Goal: Task Accomplishment & Management: Manage account settings

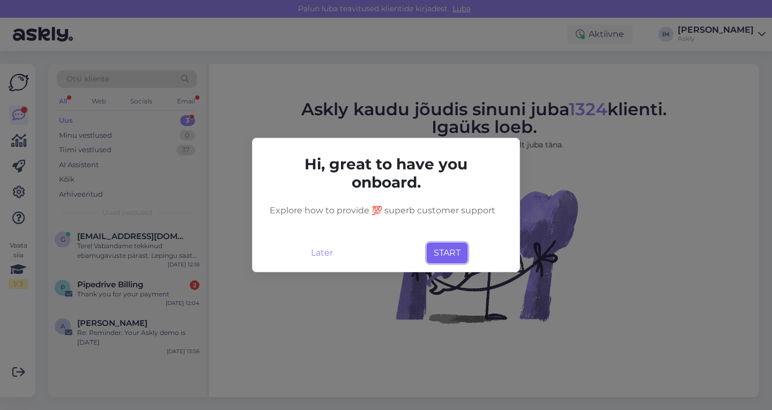
click at [444, 250] on button "START" at bounding box center [446, 253] width 41 height 20
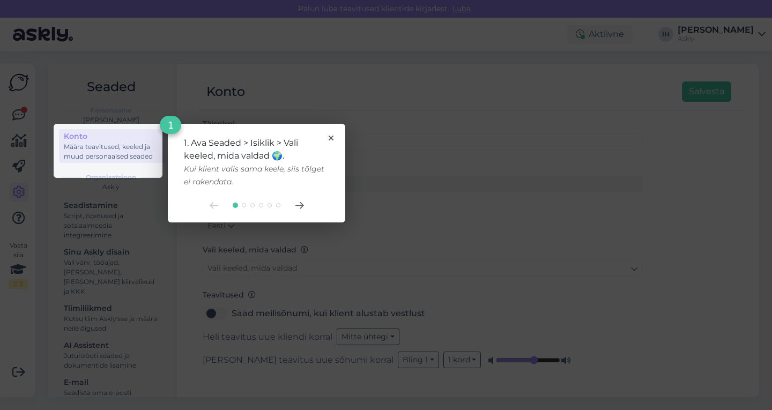
click at [330, 135] on div "1. Ava Seaded > Isiklik > Vali keeled, mida valdad 🌍. Kui klient valis sama kee…" at bounding box center [256, 173] width 177 height 99
drag, startPoint x: 330, startPoint y: 139, endPoint x: 302, endPoint y: 207, distance: 73.5
click at [302, 207] on div "1. Ava Seaded > Isiklik > Vali keeled, mida valdad 🌍. Kui klient valis sama kee…" at bounding box center [256, 173] width 177 height 99
click at [302, 207] on icon at bounding box center [299, 205] width 9 height 7
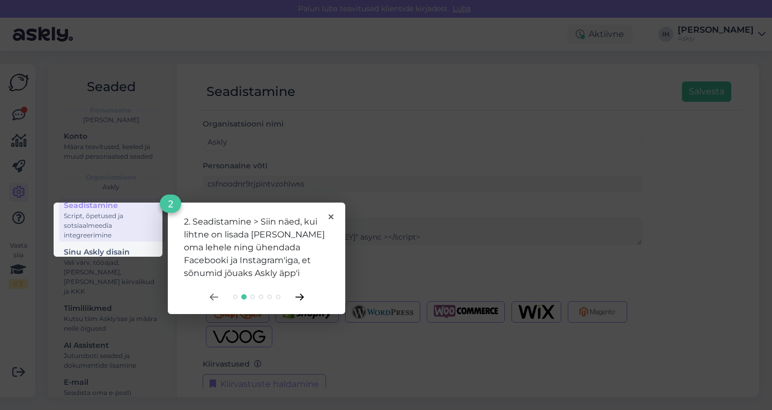
click at [298, 296] on icon at bounding box center [299, 297] width 9 height 7
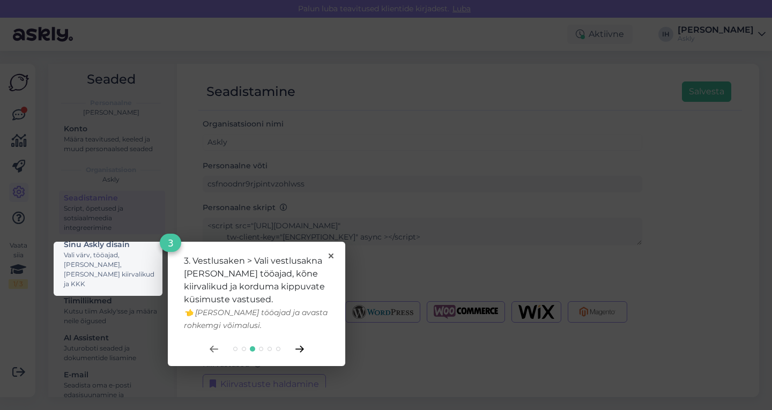
click at [301, 348] on icon at bounding box center [299, 349] width 9 height 7
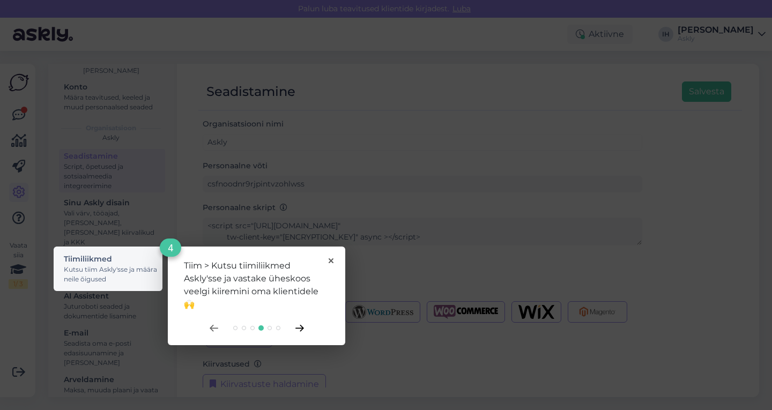
click at [303, 327] on icon at bounding box center [299, 328] width 8 height 6
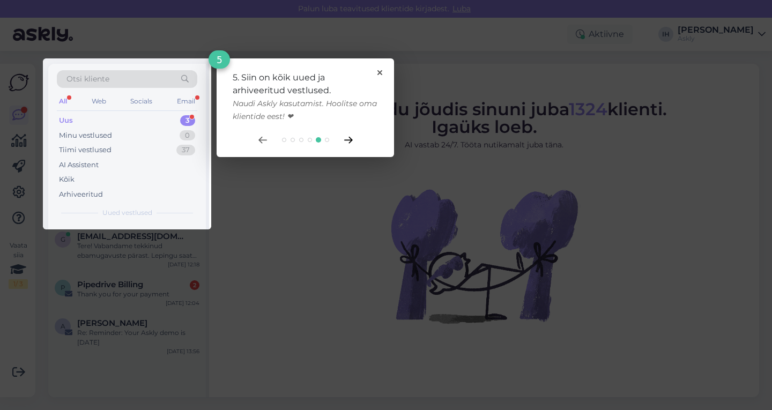
click at [348, 140] on icon at bounding box center [348, 140] width 8 height 6
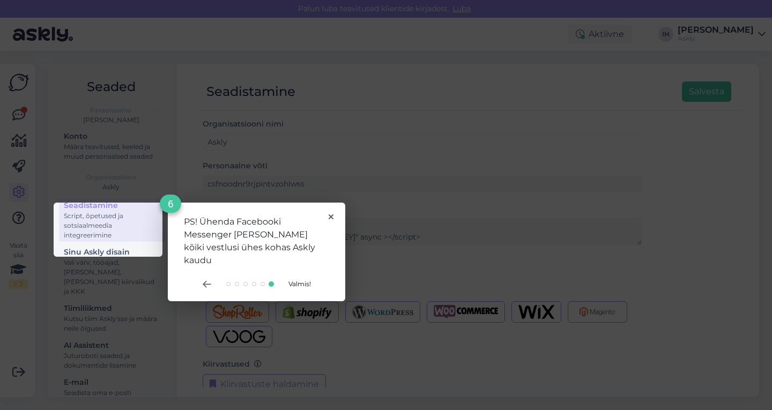
click at [330, 220] on div "PS! Ühenda Facebooki Messenger [PERSON_NAME] kõiki vestlusi ühes kohas Askly ka…" at bounding box center [256, 252] width 177 height 99
click at [330, 215] on icon at bounding box center [330, 216] width 5 height 5
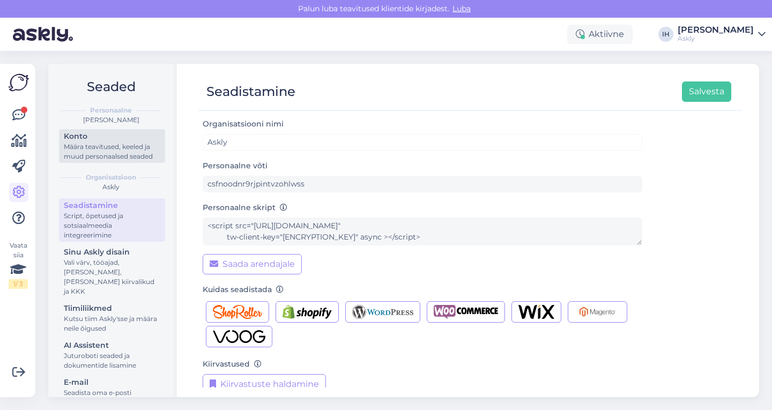
click at [132, 149] on div "Määra teavitused, keeled ja muud personaalsed seaded" at bounding box center [112, 151] width 96 height 19
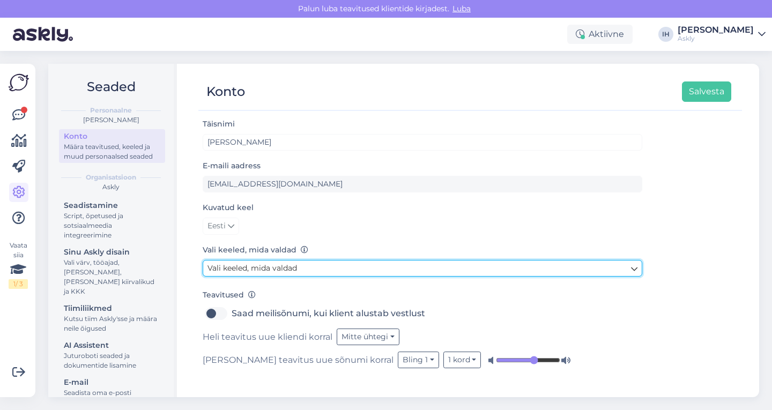
click at [311, 272] on link "Vali keeled, mida valdad" at bounding box center [422, 268] width 439 height 17
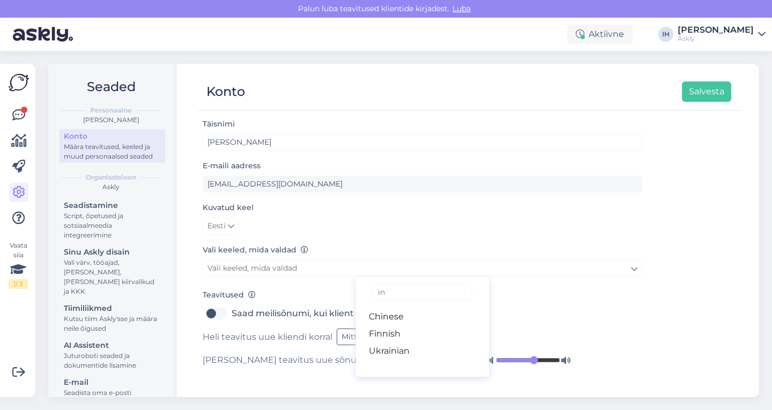
type input "i"
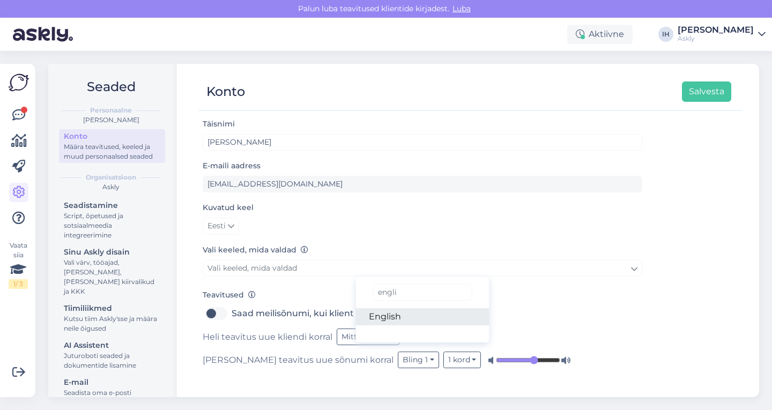
click at [407, 318] on link "English" at bounding box center [422, 316] width 133 height 17
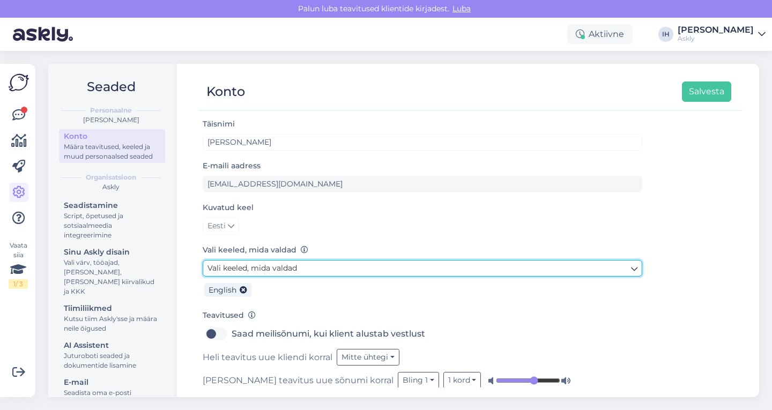
click at [378, 267] on link "Vali keeled, mida valdad" at bounding box center [422, 268] width 439 height 17
click at [350, 271] on link "Vali keeled, mida valdad" at bounding box center [422, 268] width 439 height 17
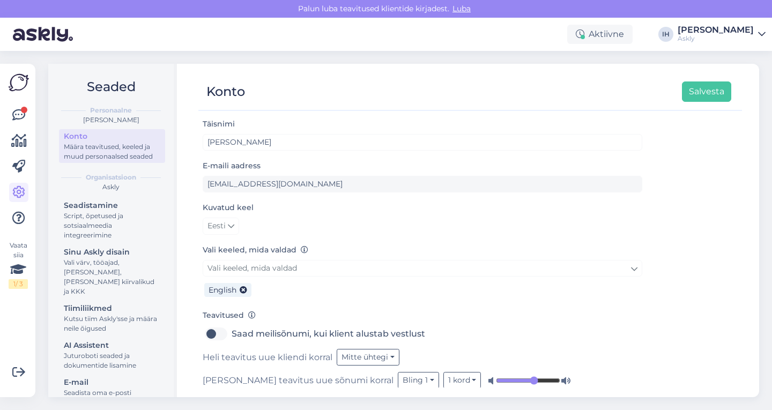
click at [388, 302] on form "Täisnimi [PERSON_NAME] E-maili aadress [EMAIL_ADDRESS][DOMAIN_NAME] Kuvatud kee…" at bounding box center [422, 252] width 439 height 271
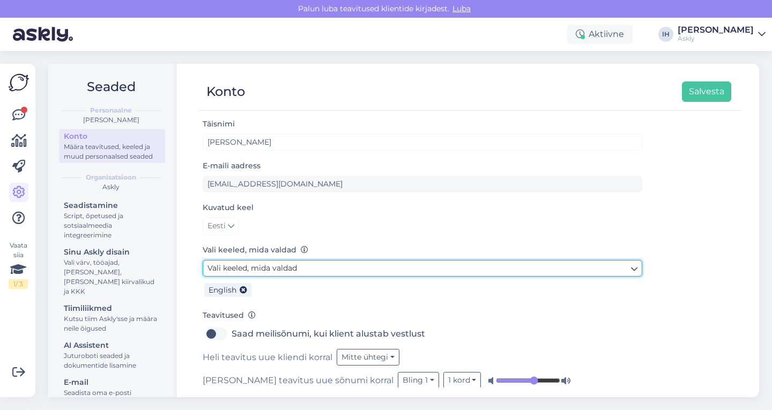
click at [334, 260] on link "Vali keeled, mida valdad" at bounding box center [422, 268] width 439 height 17
click at [385, 273] on link "Vali keeled, mida valdad" at bounding box center [422, 268] width 439 height 17
click at [330, 272] on link "Vali keeled, mida valdad" at bounding box center [422, 268] width 439 height 17
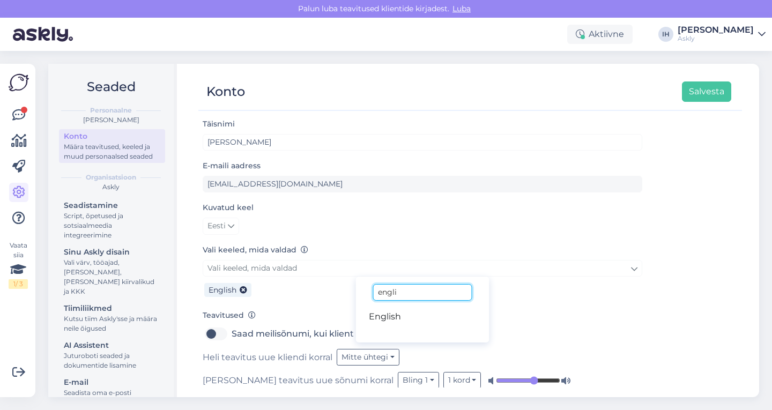
click at [406, 296] on input "engli" at bounding box center [422, 292] width 99 height 17
type input "e"
type input "German"
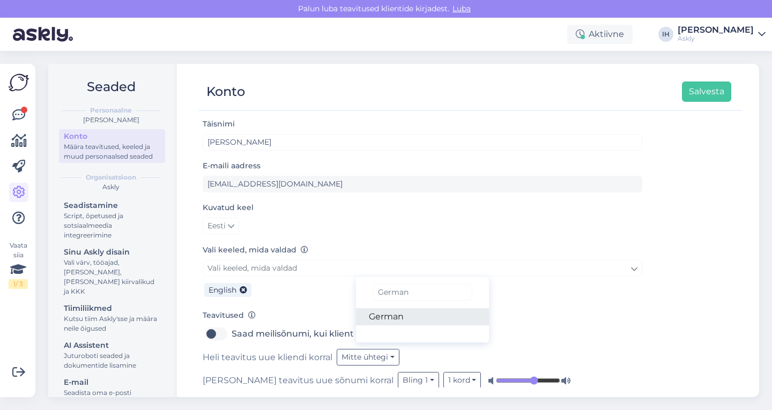
click at [467, 316] on link "German" at bounding box center [422, 316] width 133 height 17
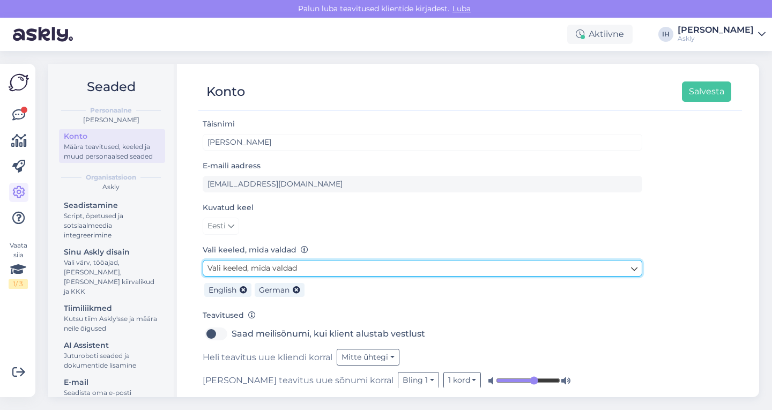
scroll to position [10, 0]
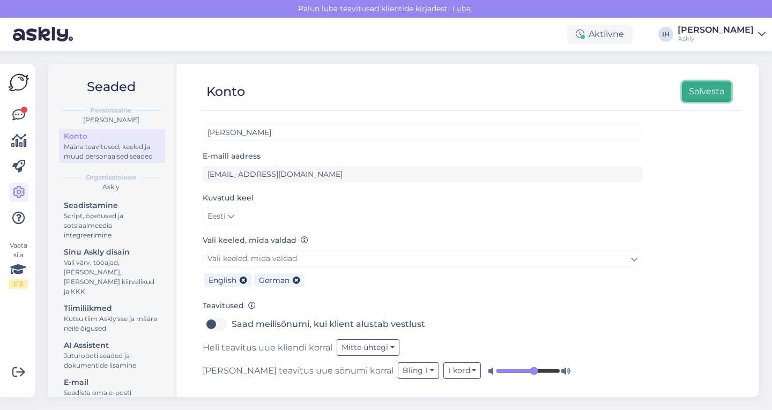
click at [713, 95] on button "Salvesta" at bounding box center [706, 91] width 49 height 20
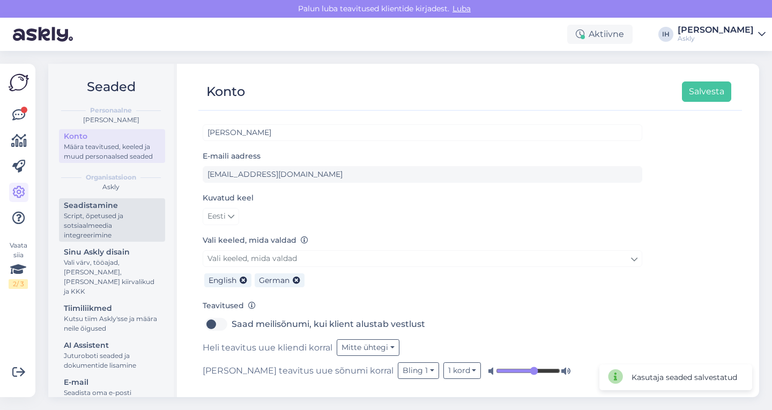
click at [113, 232] on div "Script, õpetused ja sotsiaalmeedia integreerimine" at bounding box center [112, 225] width 96 height 29
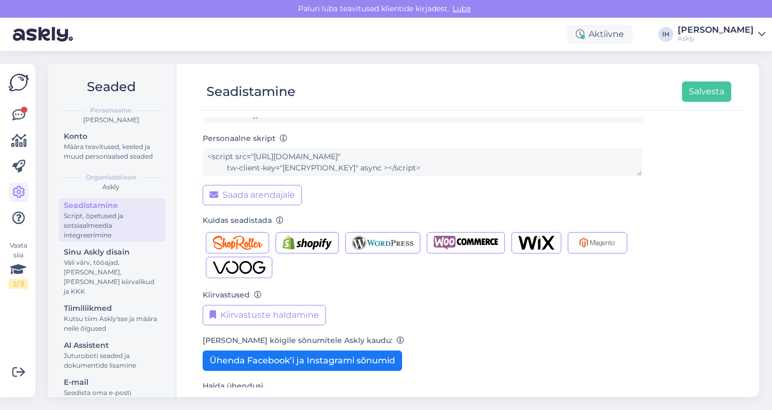
scroll to position [107, 0]
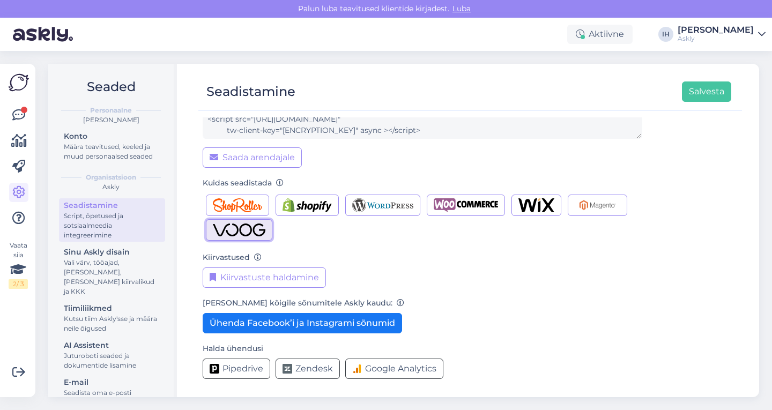
click at [240, 233] on img "button" at bounding box center [239, 230] width 53 height 14
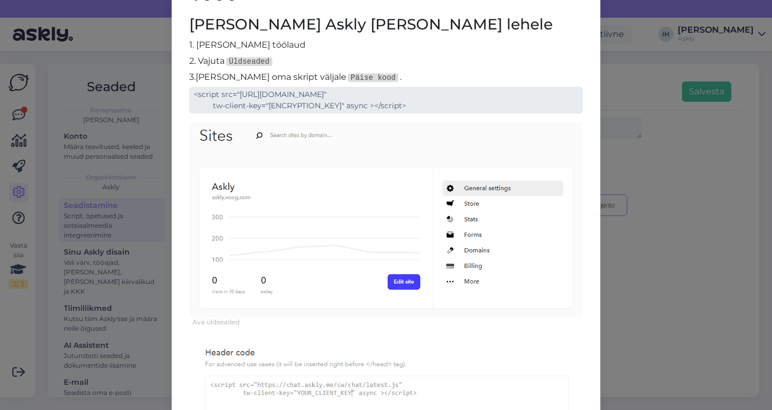
scroll to position [0, 0]
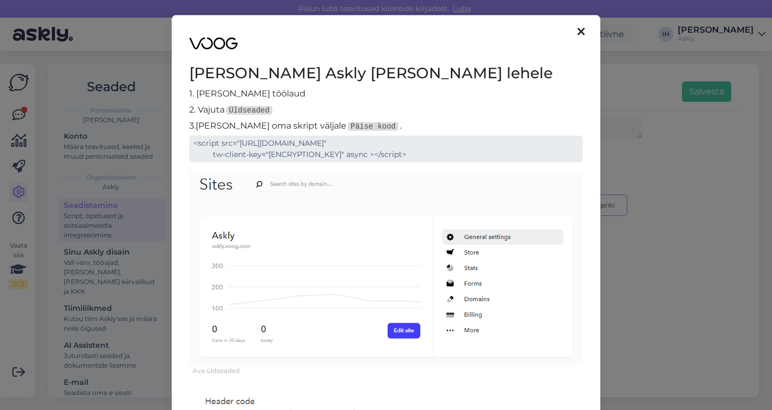
click at [580, 33] on icon at bounding box center [581, 32] width 8 height 12
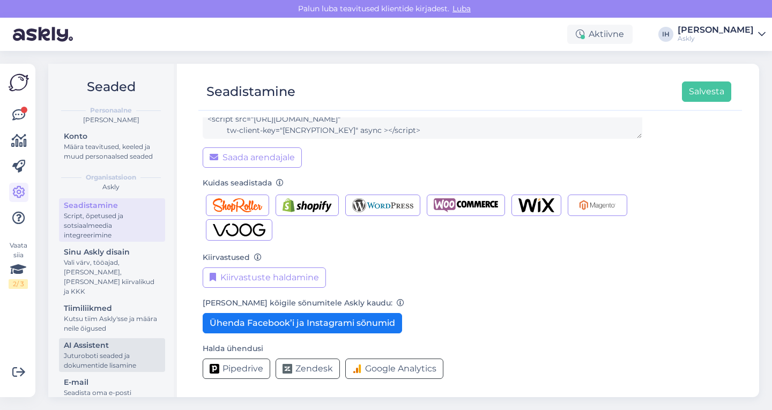
click at [117, 351] on div "Juturoboti seaded ja dokumentide lisamine" at bounding box center [112, 360] width 96 height 19
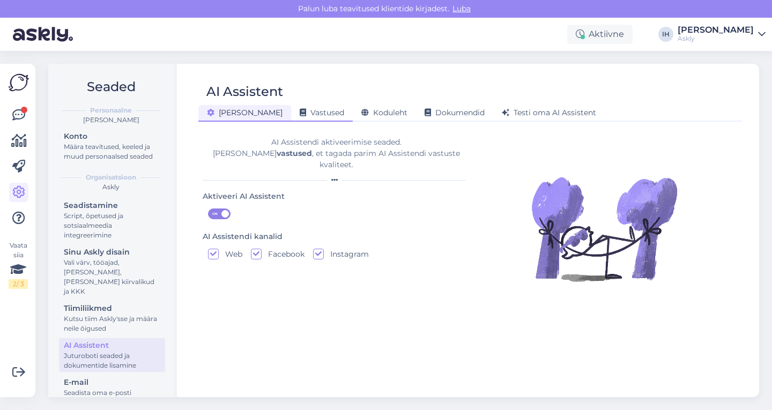
click at [300, 111] on span "Vastused" at bounding box center [322, 113] width 44 height 10
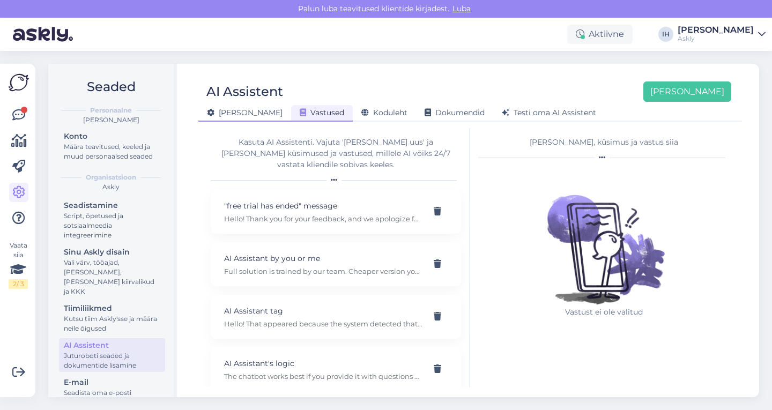
click at [234, 116] on span "[PERSON_NAME]" at bounding box center [245, 113] width 76 height 10
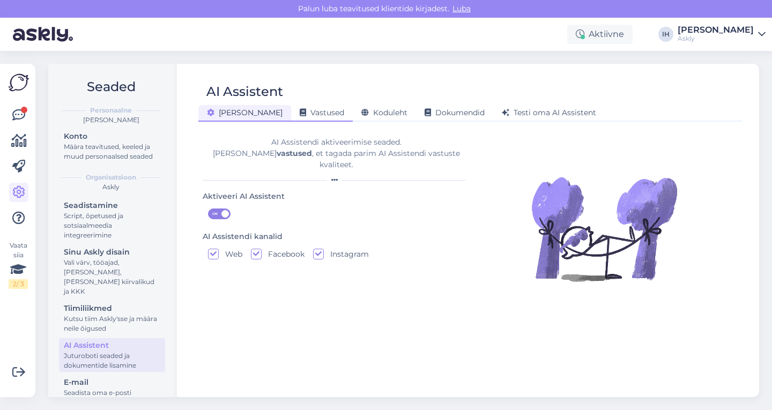
click at [300, 112] on span "Vastused" at bounding box center [322, 113] width 44 height 10
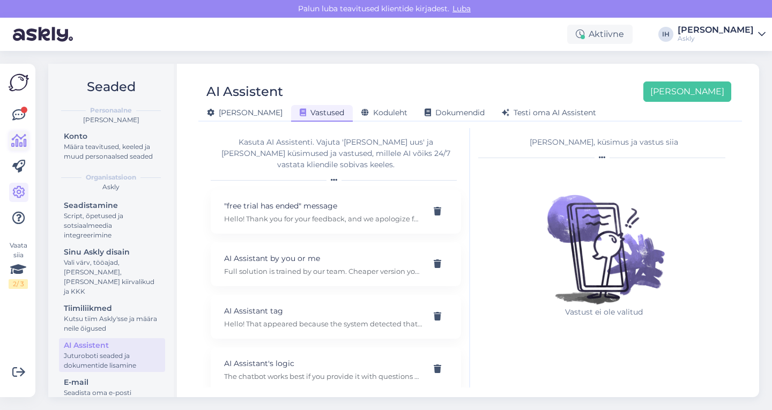
click at [19, 141] on icon at bounding box center [19, 140] width 16 height 13
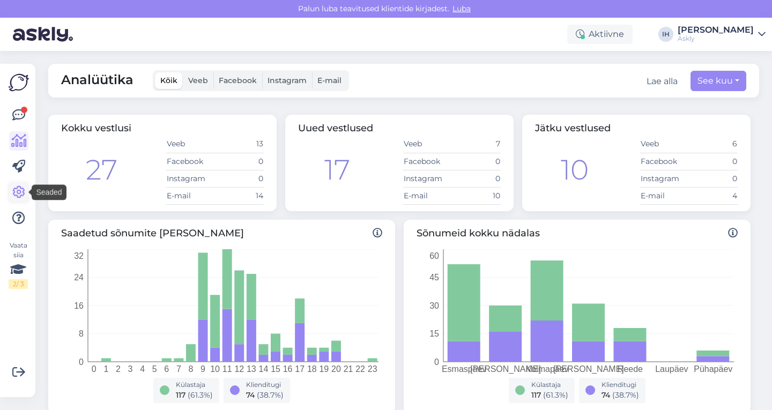
click at [20, 192] on icon at bounding box center [18, 192] width 13 height 13
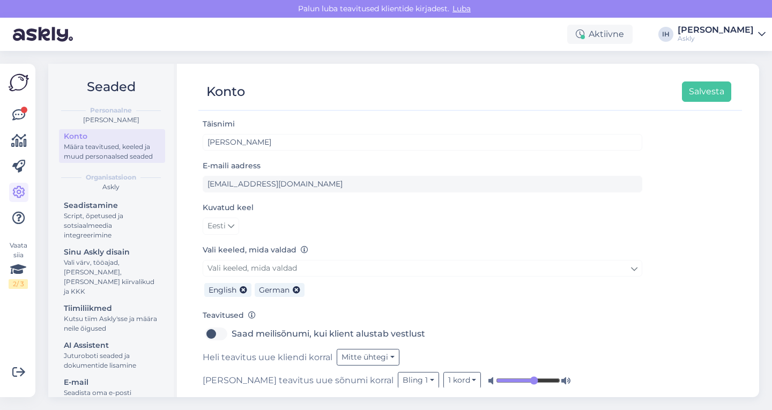
scroll to position [68, 0]
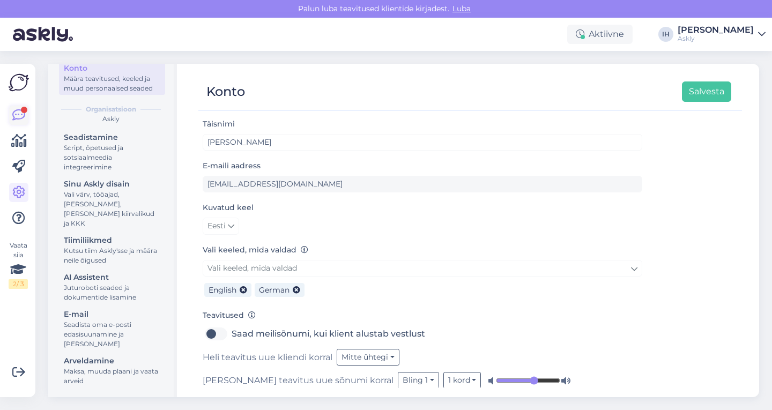
click at [16, 118] on icon at bounding box center [18, 115] width 13 height 13
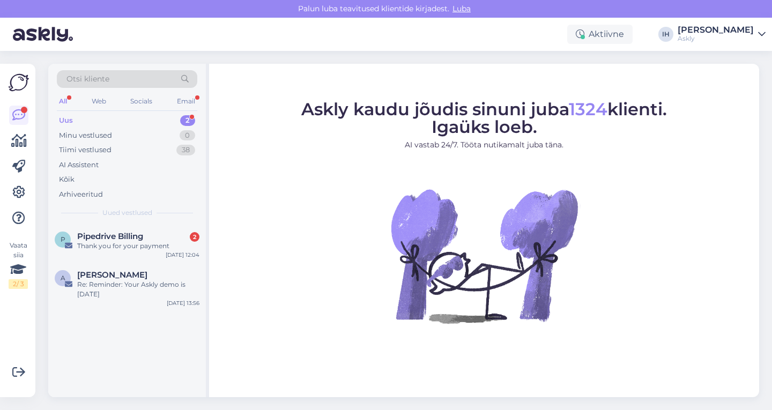
click at [132, 121] on div "Uus 2" at bounding box center [127, 120] width 140 height 15
click at [119, 168] on div "AI Assistent" at bounding box center [127, 165] width 140 height 15
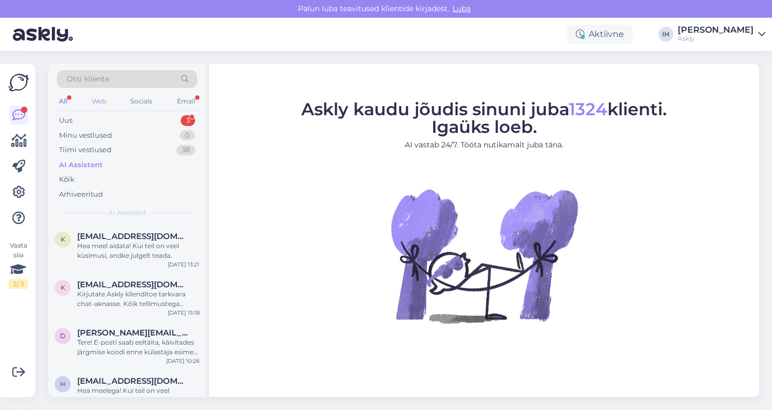
click at [98, 98] on div "Web" at bounding box center [98, 101] width 19 height 14
click at [66, 100] on div "All" at bounding box center [63, 101] width 12 height 14
click at [14, 138] on icon at bounding box center [19, 140] width 16 height 13
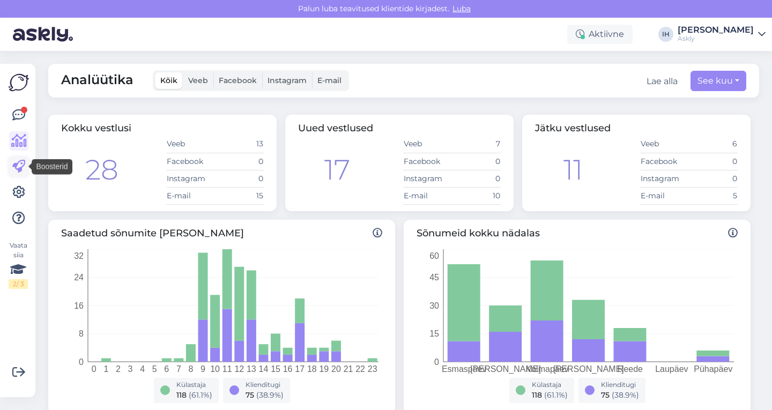
click at [24, 168] on icon at bounding box center [18, 166] width 13 height 13
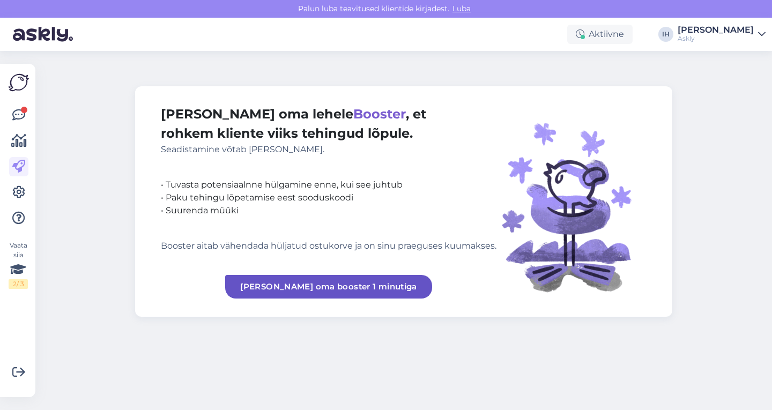
click at [22, 179] on div at bounding box center [18, 167] width 19 height 122
click at [21, 186] on icon at bounding box center [18, 192] width 13 height 13
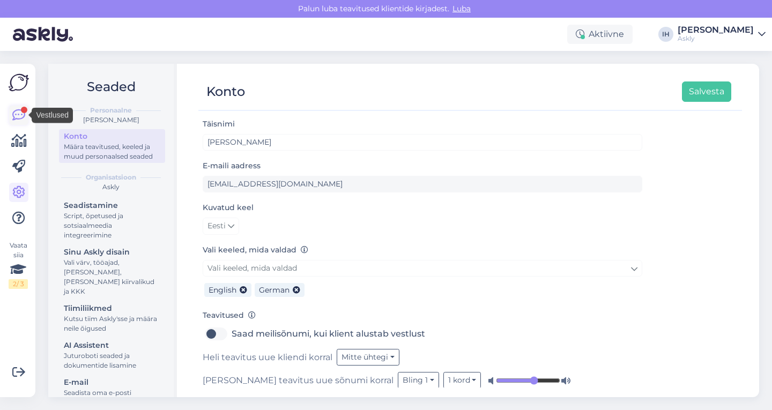
click at [19, 118] on icon at bounding box center [18, 115] width 13 height 13
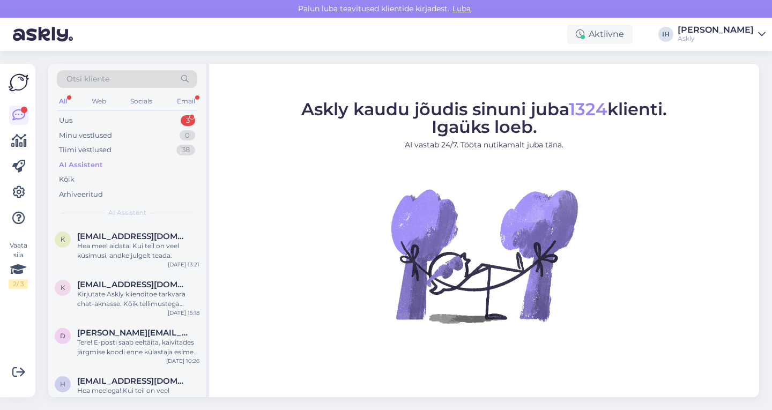
click at [23, 85] on img at bounding box center [19, 82] width 20 height 20
click at [24, 136] on icon at bounding box center [19, 140] width 16 height 13
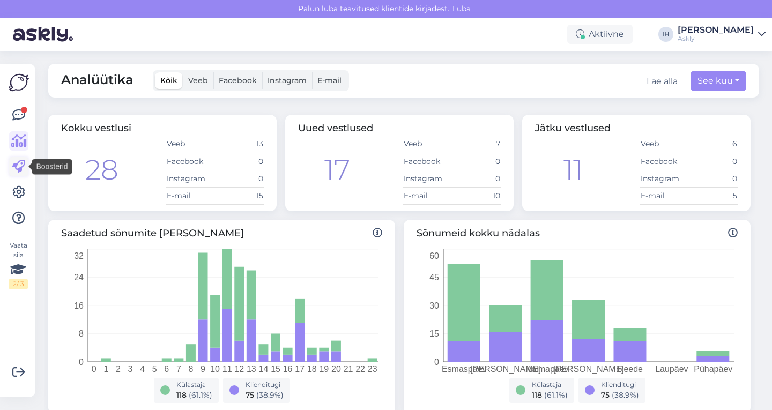
click at [18, 163] on icon at bounding box center [18, 166] width 13 height 13
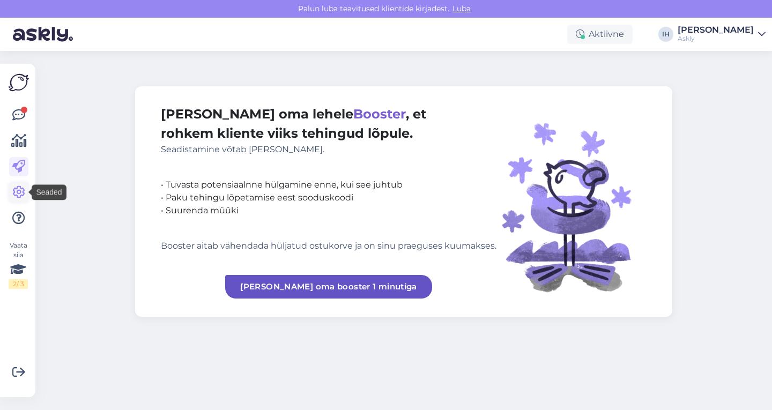
click at [20, 192] on icon at bounding box center [18, 192] width 13 height 13
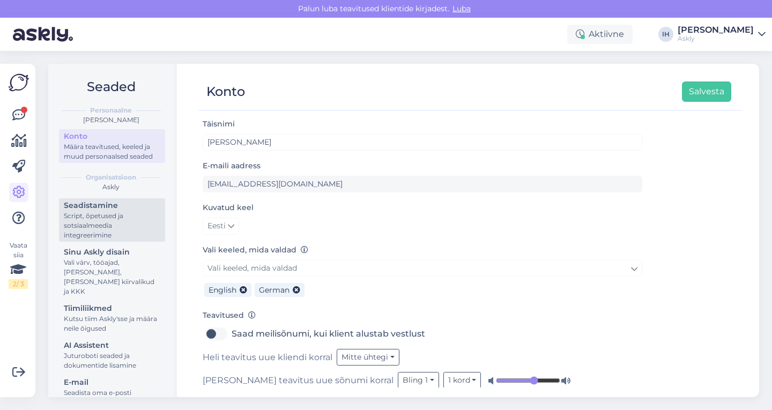
click at [123, 227] on div "Script, õpetused ja sotsiaalmeedia integreerimine" at bounding box center [112, 225] width 96 height 29
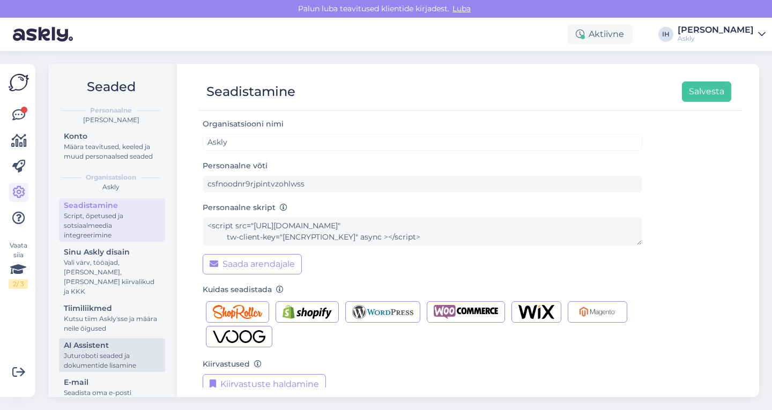
click at [115, 355] on div "Juturoboti seaded ja dokumentide lisamine" at bounding box center [112, 360] width 96 height 19
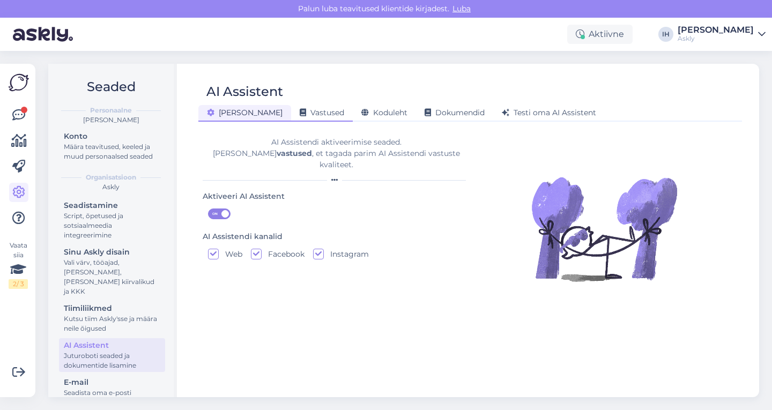
click at [294, 108] on div "Vastused" at bounding box center [322, 113] width 62 height 17
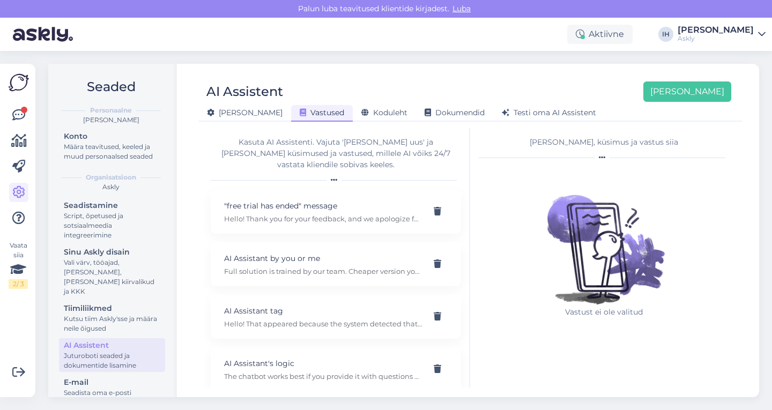
click at [600, 147] on div "[PERSON_NAME], küsimus ja vastus siia" at bounding box center [603, 142] width 251 height 11
click at [532, 110] on span "Testi oma AI Assistent" at bounding box center [548, 113] width 94 height 10
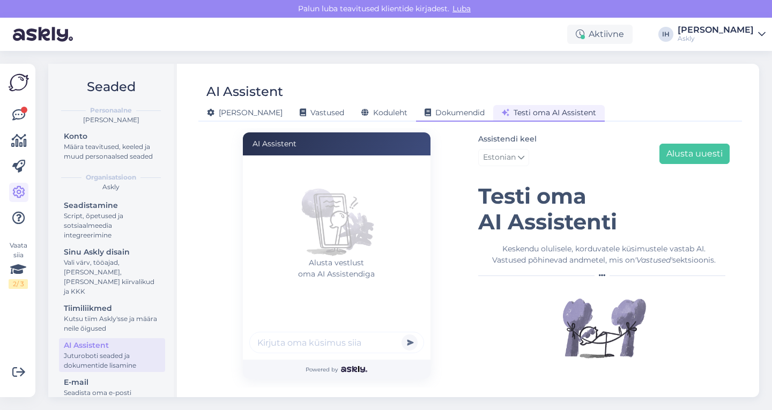
click at [430, 118] on div "Dokumendid" at bounding box center [454, 113] width 77 height 17
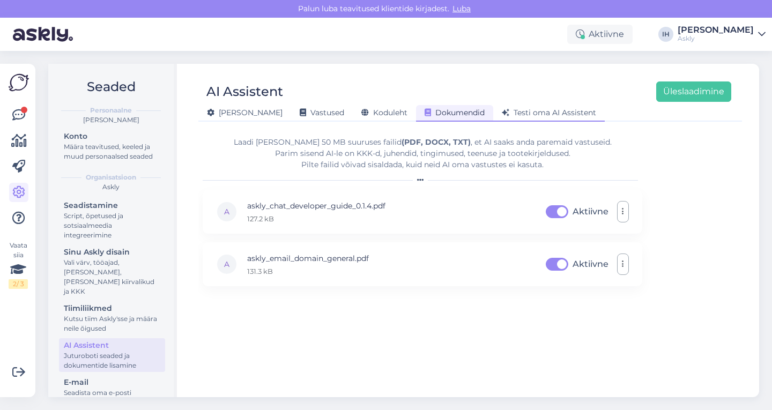
click at [525, 110] on span "Testi oma AI Assistent" at bounding box center [548, 113] width 94 height 10
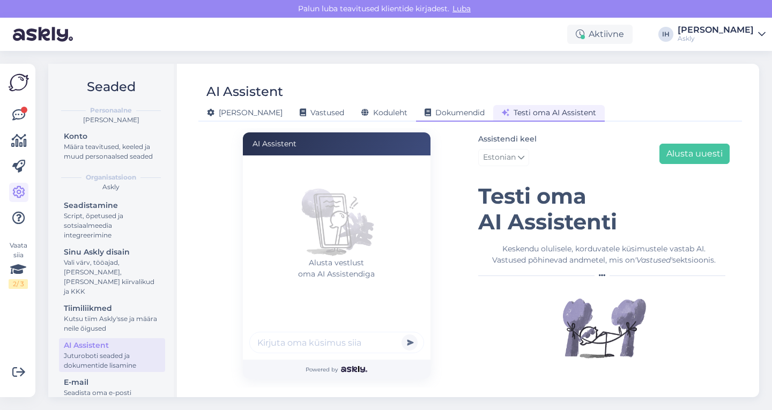
click at [429, 111] on span "Dokumendid" at bounding box center [454, 113] width 60 height 10
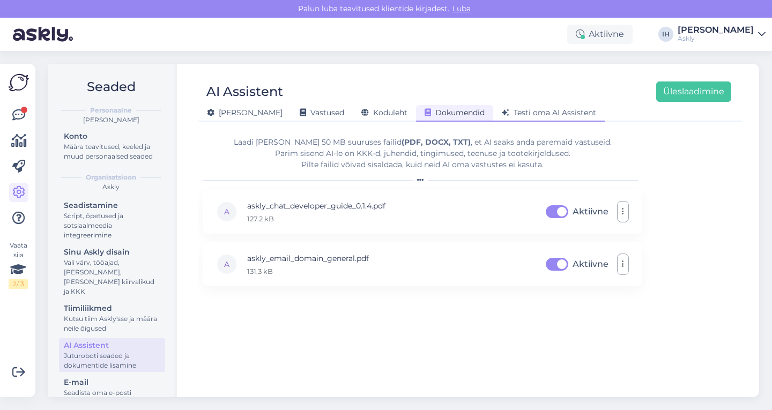
click at [541, 113] on span "Testi oma AI Assistent" at bounding box center [548, 113] width 94 height 10
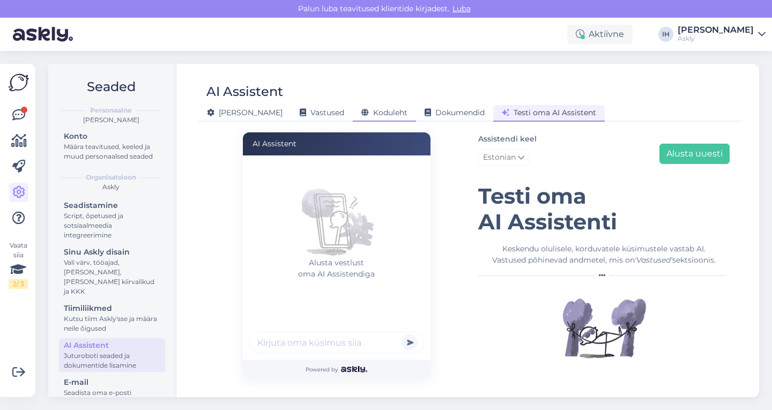
click at [361, 109] on span "Koduleht" at bounding box center [384, 113] width 46 height 10
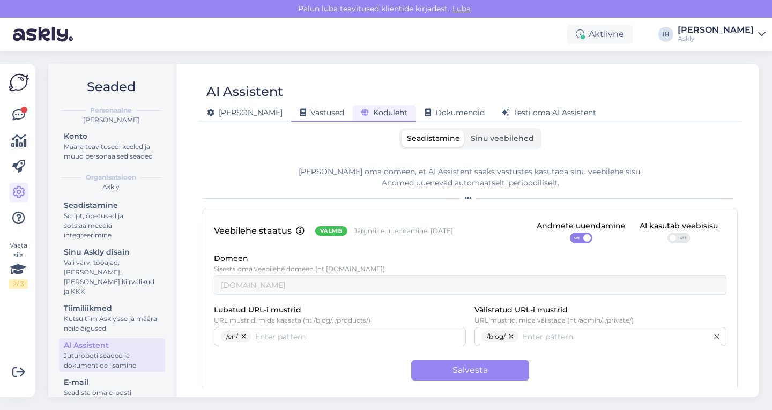
click at [300, 110] on span "Vastused" at bounding box center [322, 113] width 44 height 10
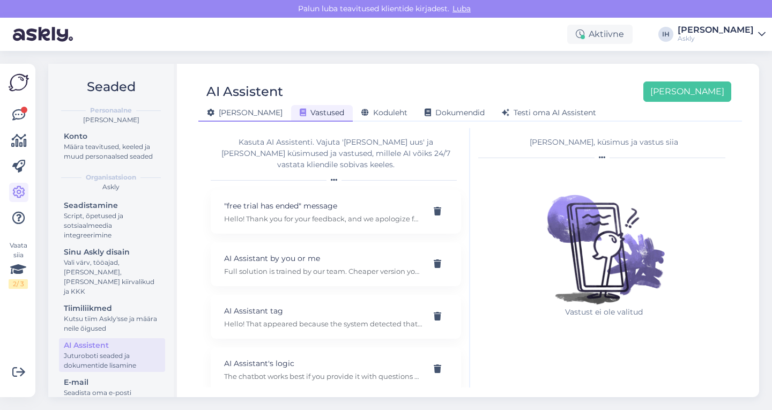
click at [232, 112] on span "[PERSON_NAME]" at bounding box center [245, 113] width 76 height 10
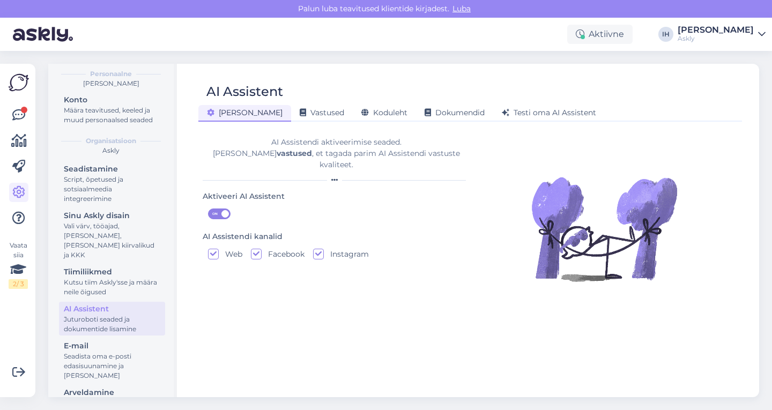
scroll to position [68, 0]
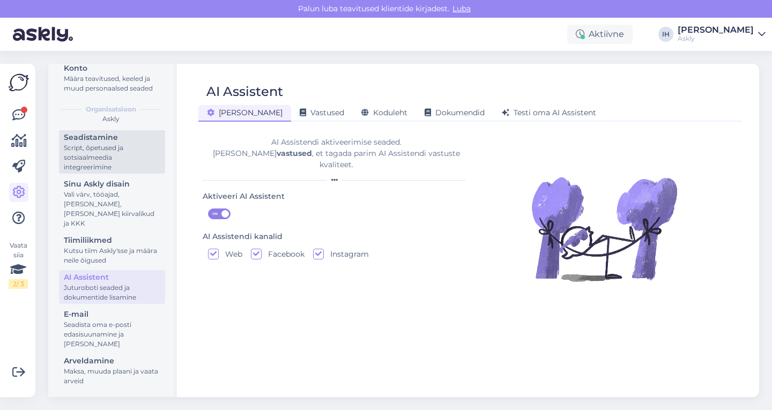
click at [125, 161] on div "Script, õpetused ja sotsiaalmeedia integreerimine" at bounding box center [112, 157] width 96 height 29
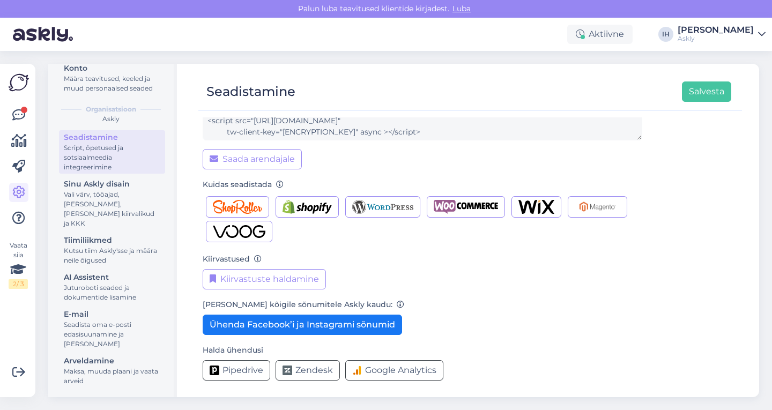
scroll to position [107, 0]
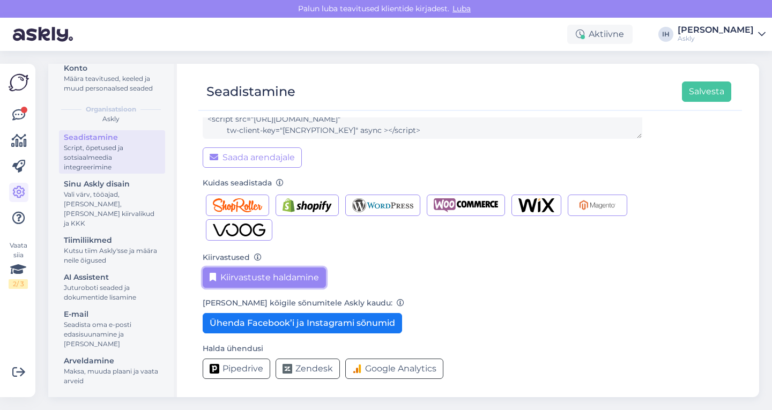
click at [286, 276] on button "Kiirvastuste haldamine" at bounding box center [264, 277] width 123 height 20
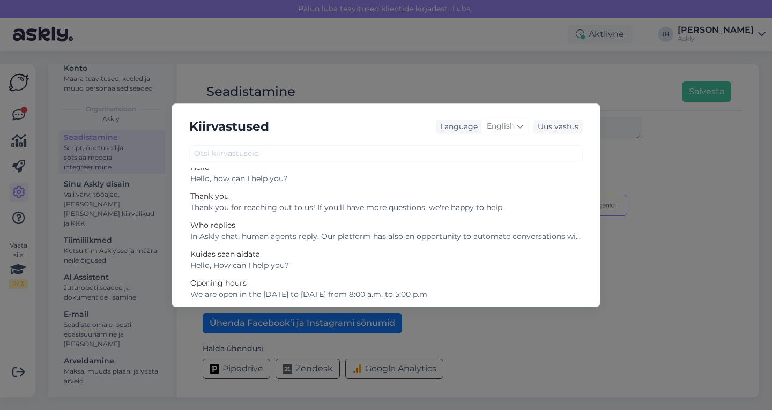
scroll to position [0, 0]
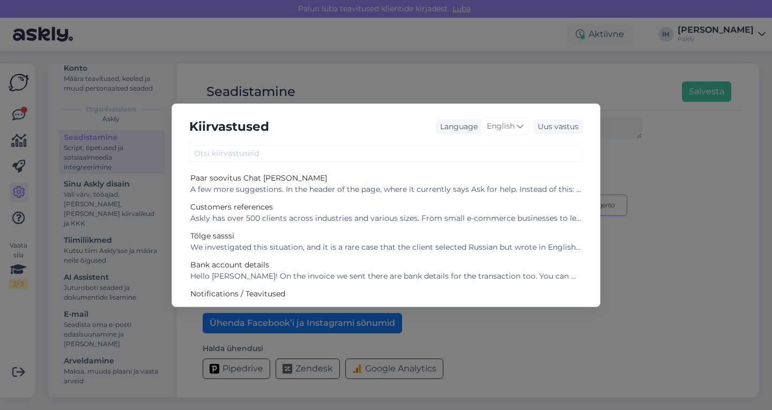
click at [650, 275] on div "Kiirvastused Language English Uus vastus Paar soovitus Chat [PERSON_NAME] A few…" at bounding box center [386, 205] width 772 height 410
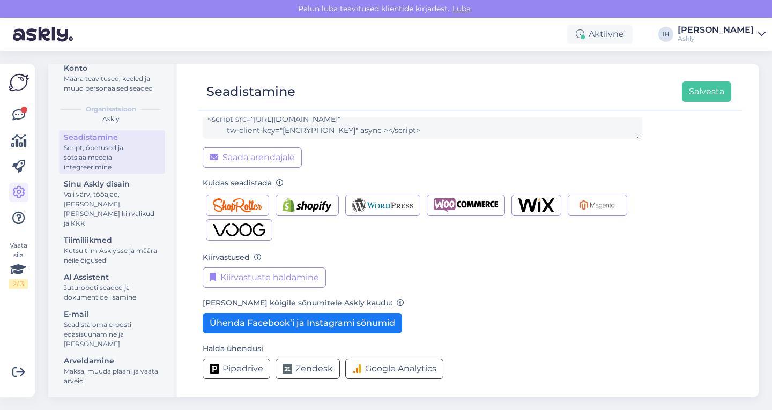
click at [423, 261] on div "Kiirvastused [GEOGRAPHIC_DATA] haldamine" at bounding box center [422, 269] width 439 height 37
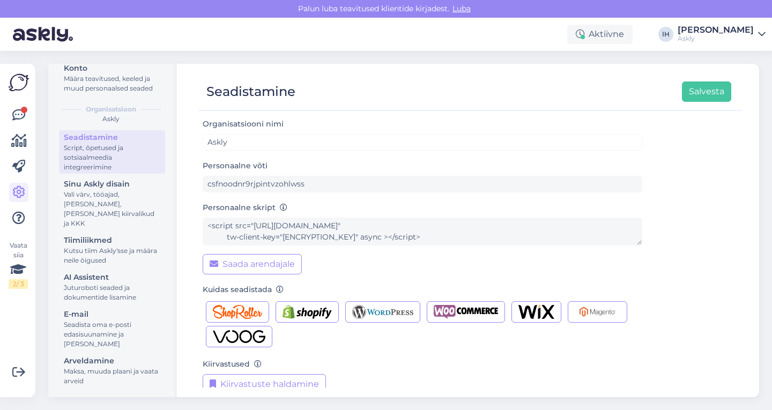
scroll to position [107, 0]
